Goal: Task Accomplishment & Management: Use online tool/utility

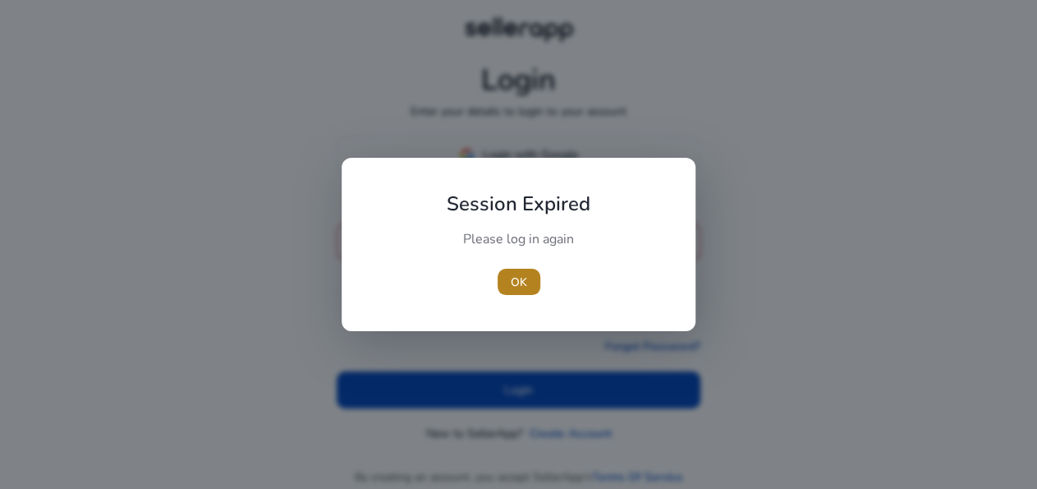
click at [526, 278] on span "OK" at bounding box center [519, 281] width 16 height 17
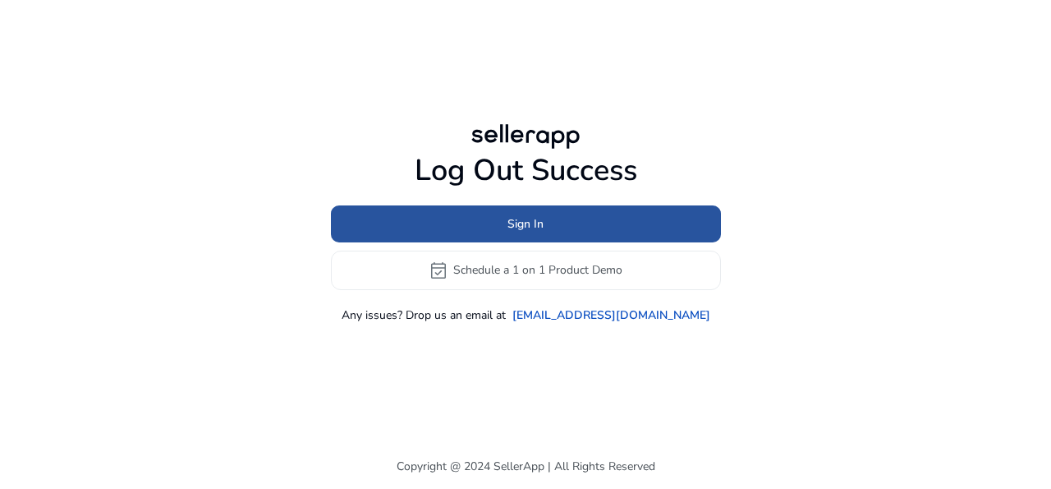
click at [512, 221] on span "Sign In" at bounding box center [525, 223] width 36 height 17
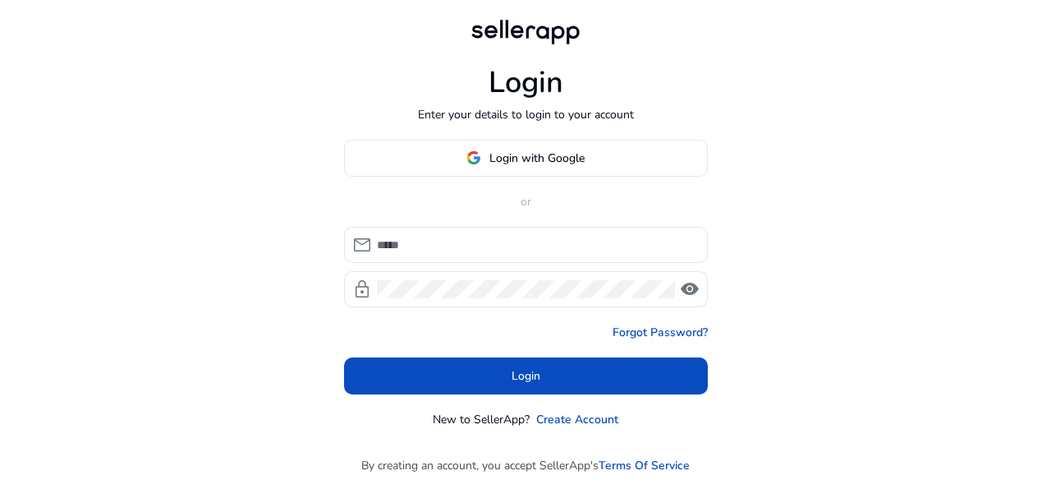
type input "**********"
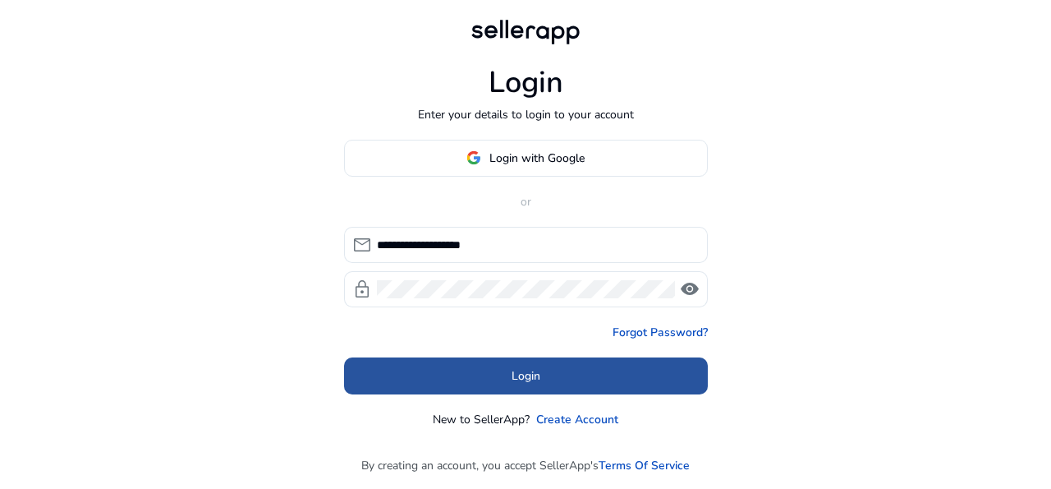
click at [549, 365] on span at bounding box center [526, 375] width 364 height 39
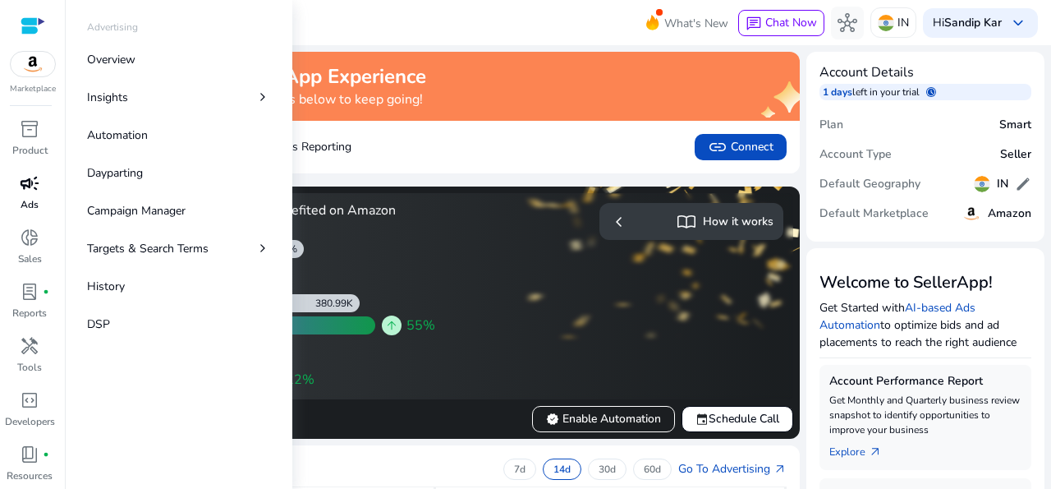
click at [21, 193] on span "campaign" at bounding box center [30, 183] width 20 height 20
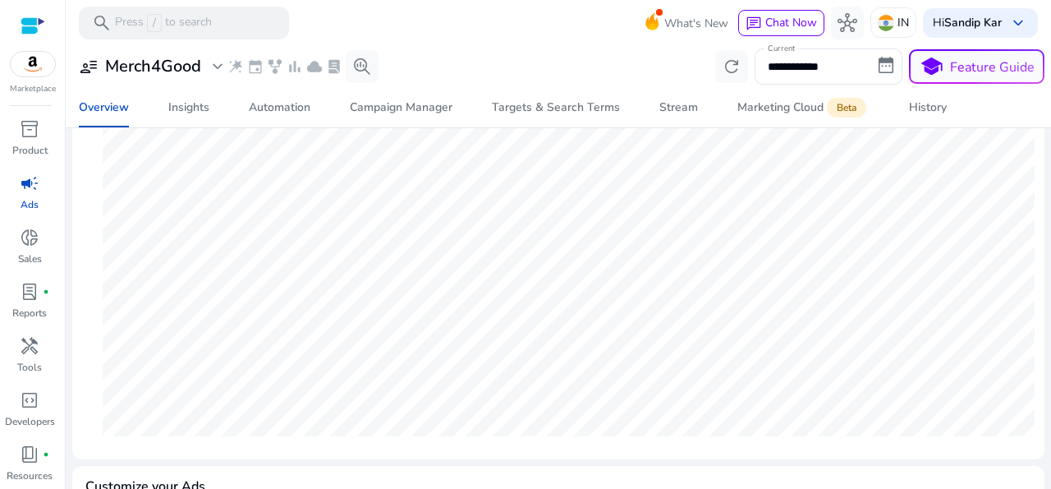
scroll to position [304, 0]
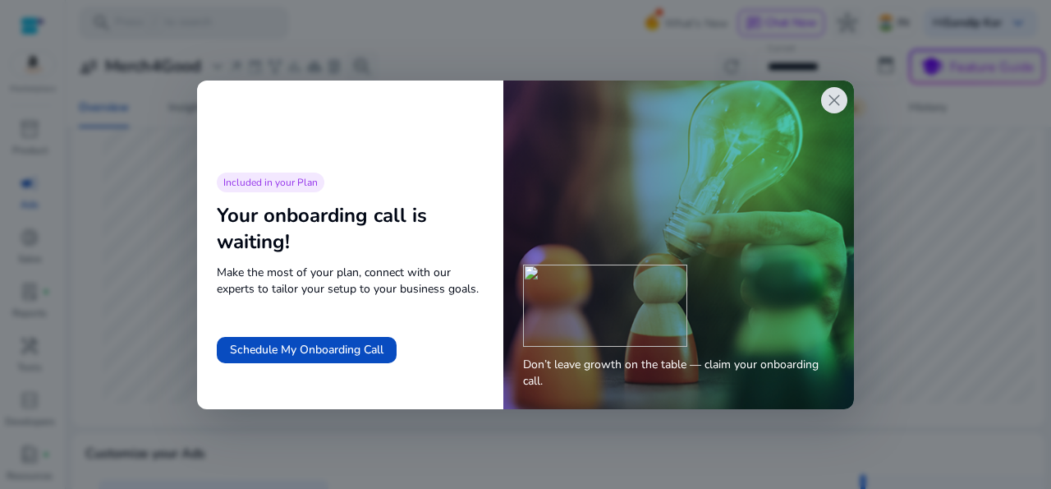
click at [836, 101] on span "close" at bounding box center [834, 100] width 20 height 20
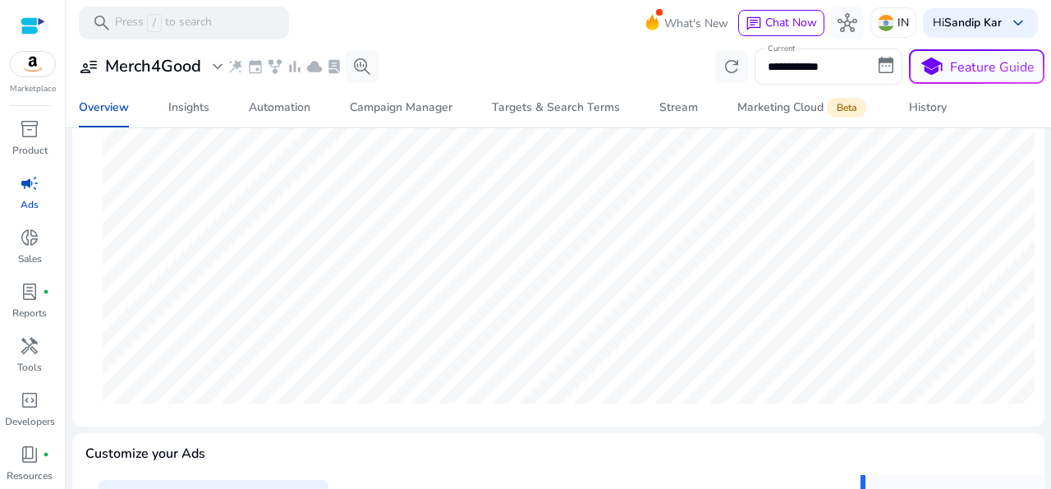
scroll to position [98, 0]
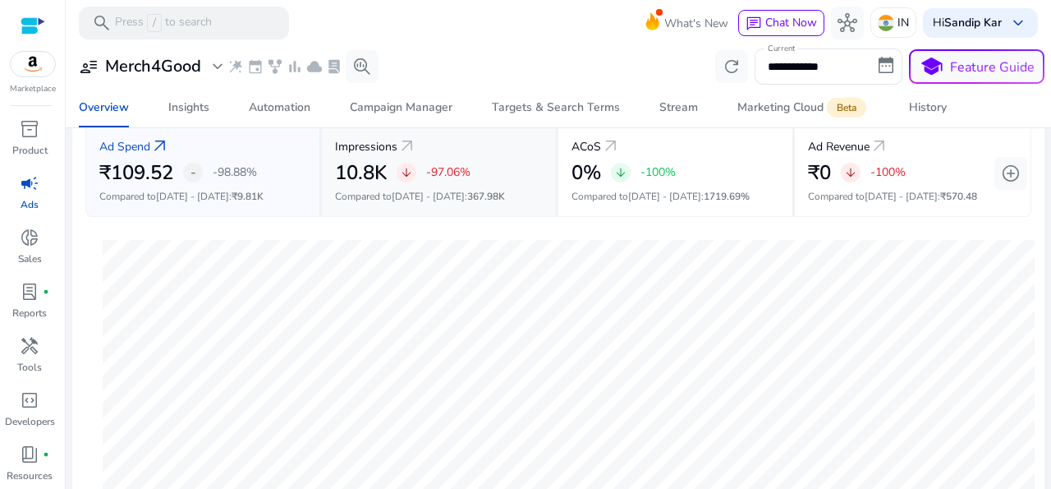
click at [369, 169] on h2 "10.8K" at bounding box center [361, 173] width 52 height 24
click at [368, 148] on p "Impressions" at bounding box center [366, 146] width 62 height 17
click at [402, 154] on span "arrow_outward" at bounding box center [407, 146] width 20 height 20
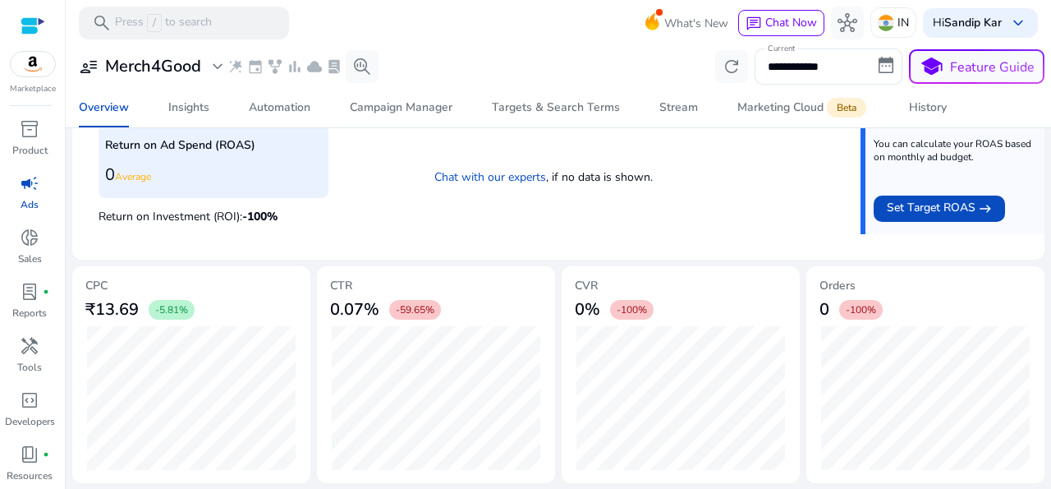
scroll to position [0, 0]
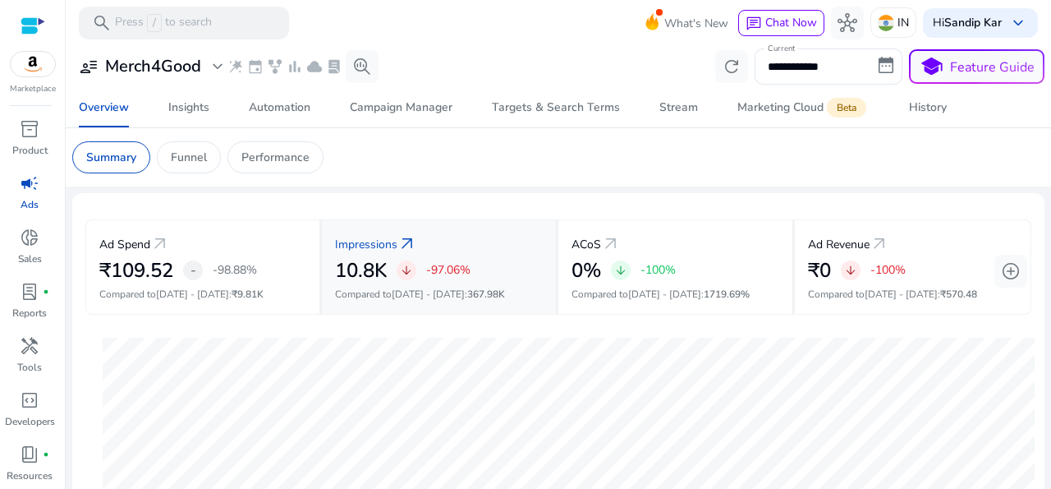
click at [373, 245] on p "Impressions" at bounding box center [366, 244] width 62 height 17
click at [182, 107] on div "Insights" at bounding box center [188, 107] width 41 height 11
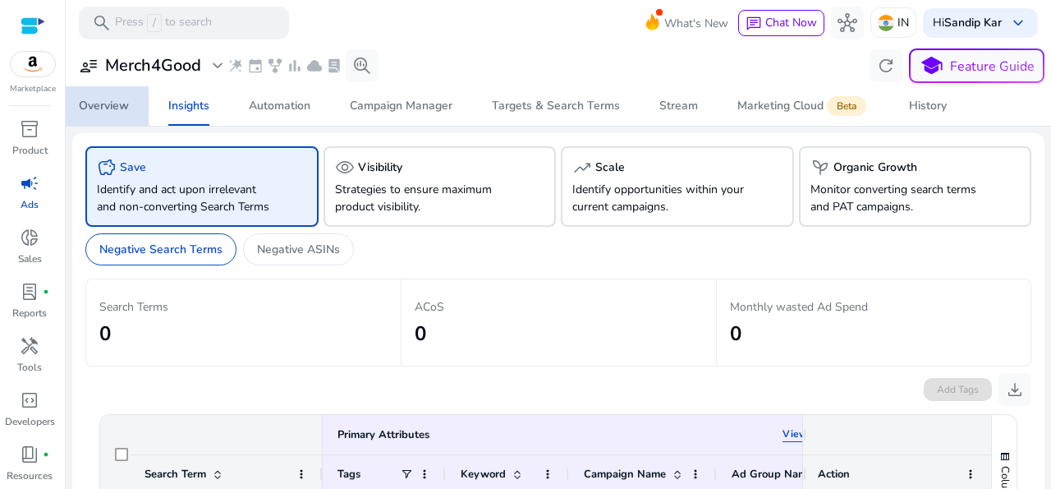
click at [99, 106] on div "Overview" at bounding box center [104, 105] width 50 height 11
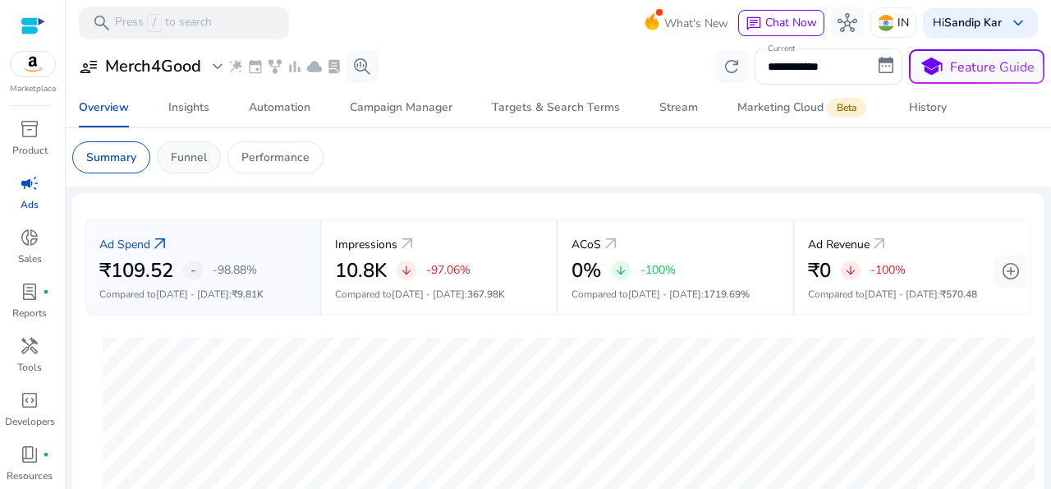
click at [205, 158] on p "Funnel" at bounding box center [189, 157] width 36 height 17
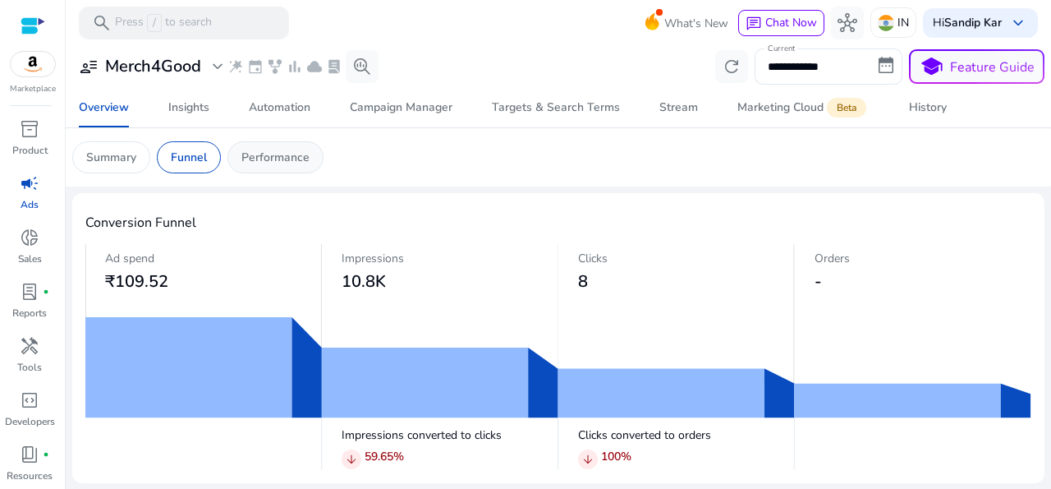
click at [255, 149] on p "Performance" at bounding box center [275, 157] width 68 height 17
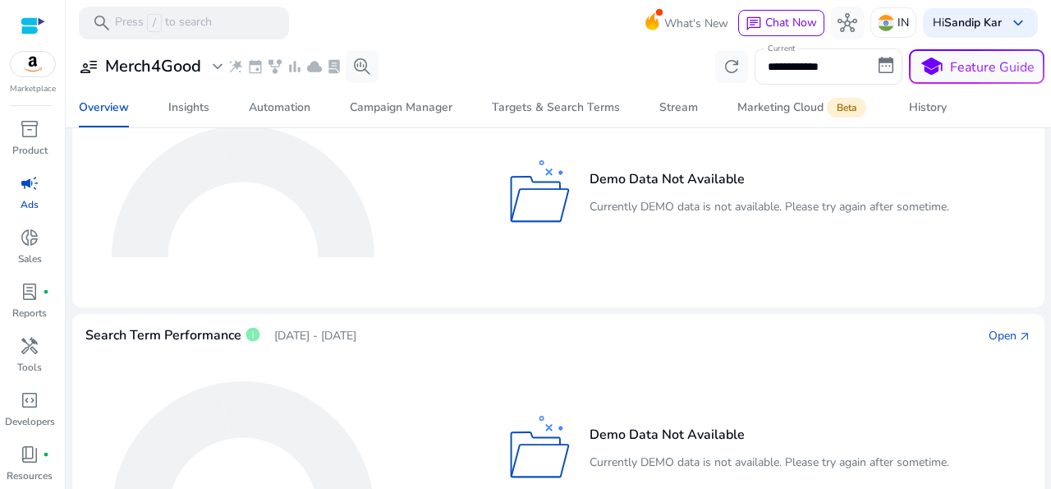
scroll to position [133, 0]
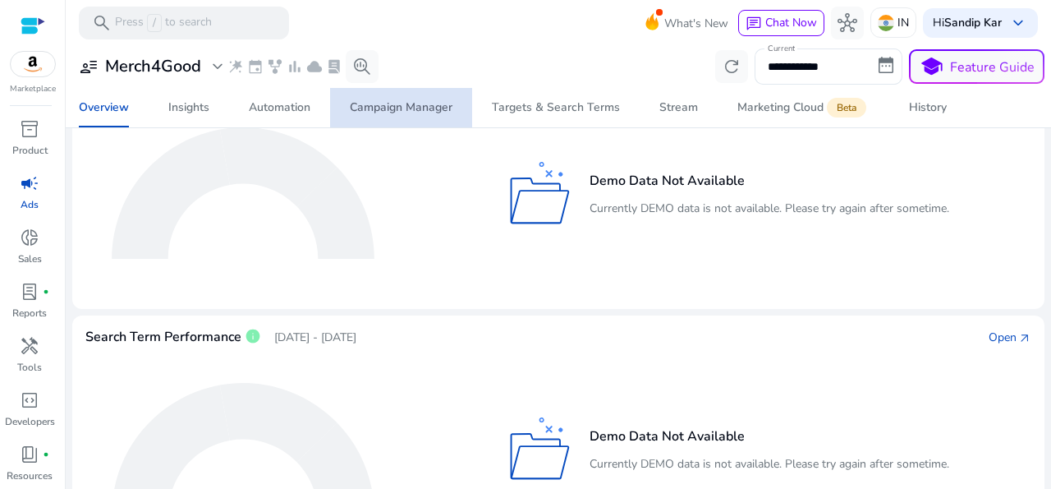
click at [431, 112] on div "Campaign Manager" at bounding box center [401, 107] width 103 height 11
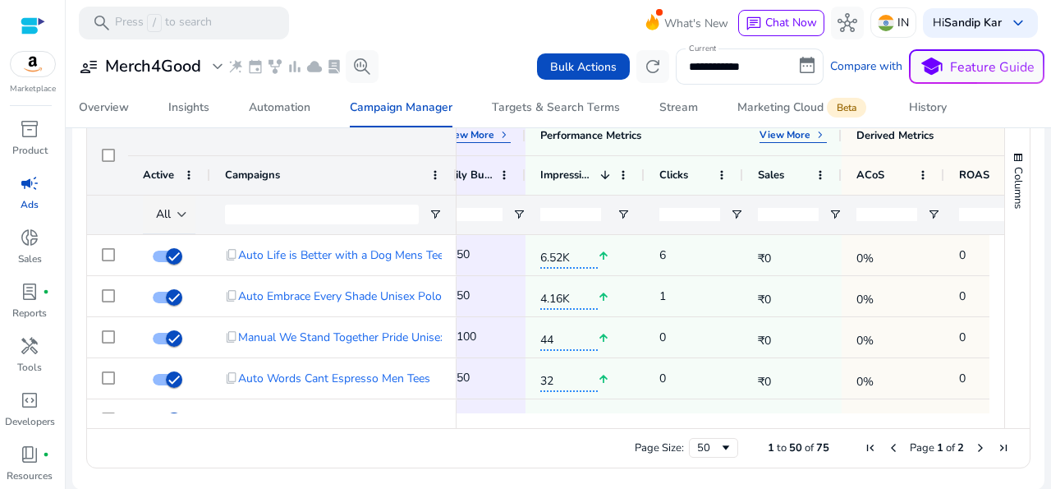
scroll to position [44, 0]
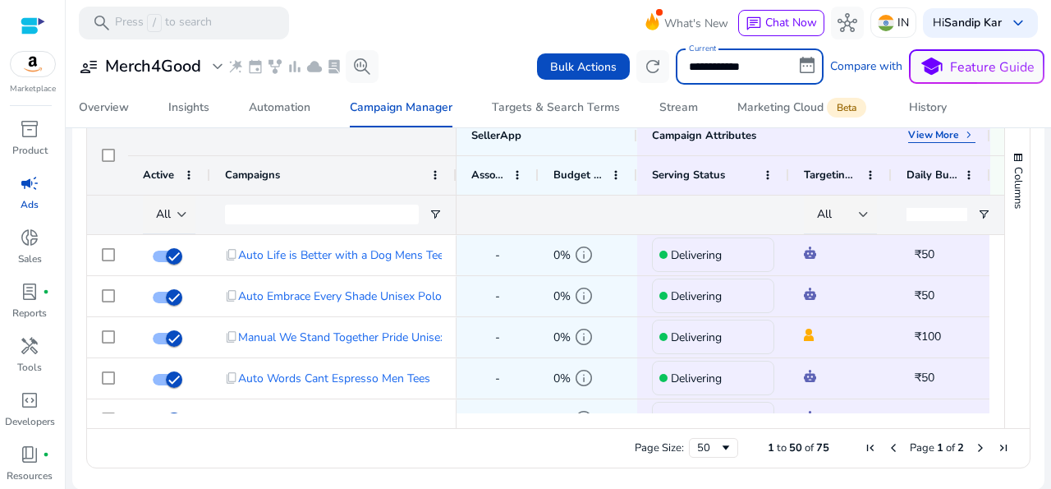
click at [728, 70] on input "**********" at bounding box center [750, 66] width 148 height 36
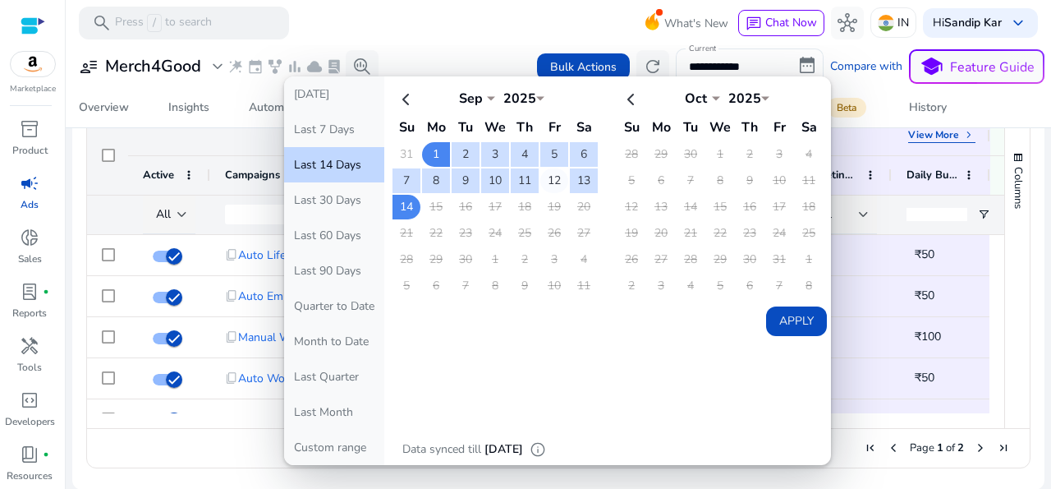
click at [540, 177] on td "12" at bounding box center [554, 180] width 28 height 25
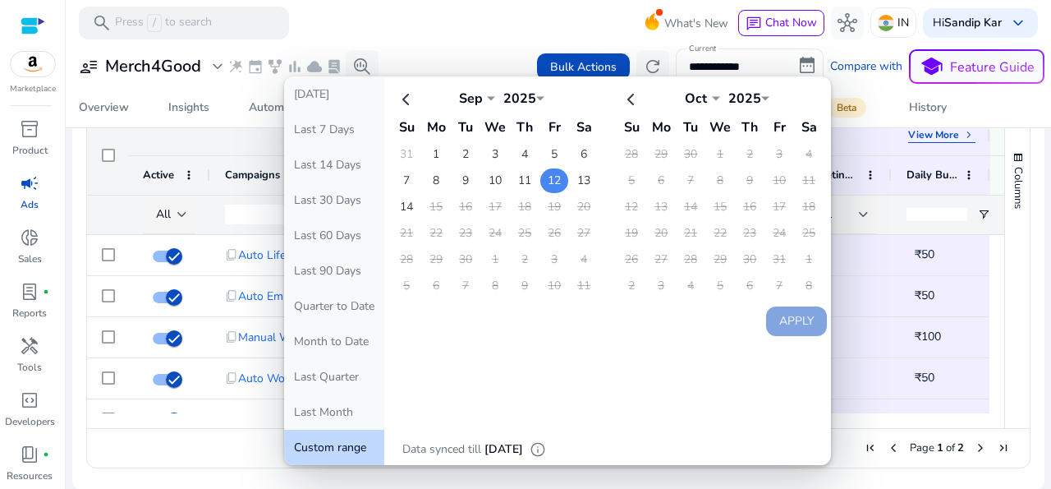
click at [540, 177] on td "12" at bounding box center [554, 180] width 28 height 25
click at [402, 204] on td "14" at bounding box center [406, 207] width 28 height 25
click at [540, 176] on td "12" at bounding box center [554, 180] width 28 height 25
click at [617, 105] on th at bounding box center [631, 98] width 28 height 27
select select "*"
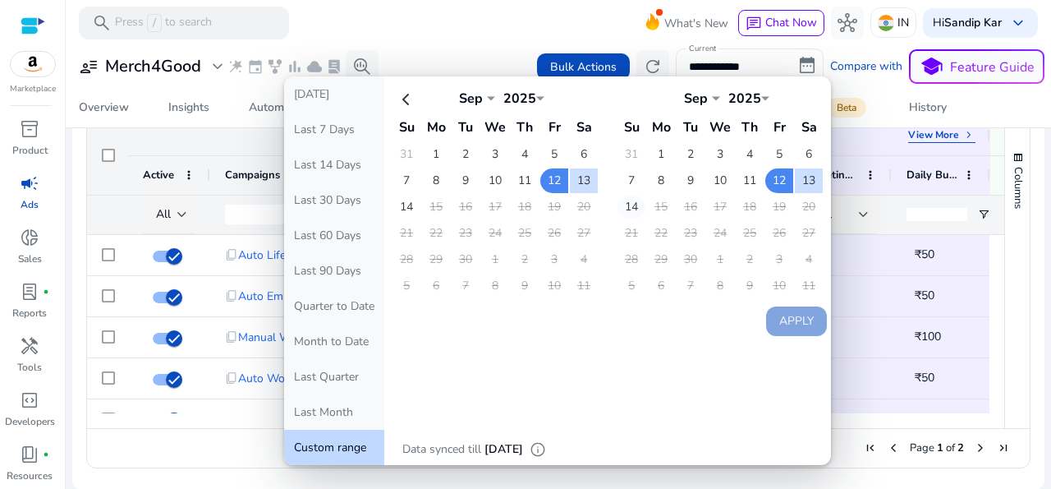
click at [620, 204] on td "14" at bounding box center [631, 207] width 28 height 25
click at [766, 319] on button "Apply" at bounding box center [796, 321] width 61 height 30
type input "**********"
